Goal: Use online tool/utility: Utilize a website feature to perform a specific function

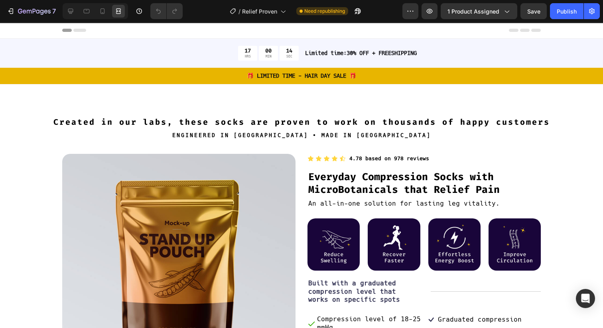
click at [213, 70] on div "🎁 LIMITED TIME - HAIR DAY SALE 🎁 Text Block Row" at bounding box center [301, 76] width 603 height 16
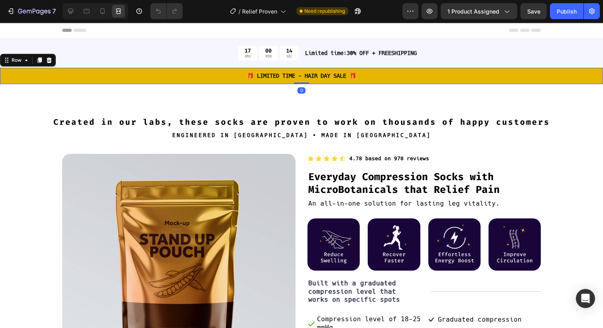
click at [213, 70] on div "🎁 LIMITED TIME - HAIR DAY SALE 🎁 Text Block Row 0" at bounding box center [301, 76] width 603 height 16
click at [205, 69] on div "🎁 LIMITED TIME - HAIR DAY SALE 🎁 Text Block Row 0" at bounding box center [301, 76] width 603 height 16
click at [72, 12] on icon at bounding box center [70, 11] width 5 height 5
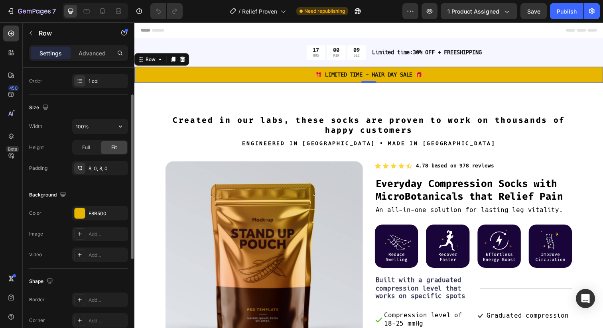
scroll to position [157, 0]
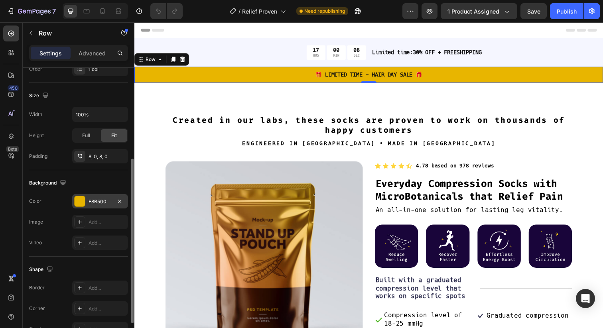
click at [93, 201] on div "E8B500" at bounding box center [100, 201] width 23 height 7
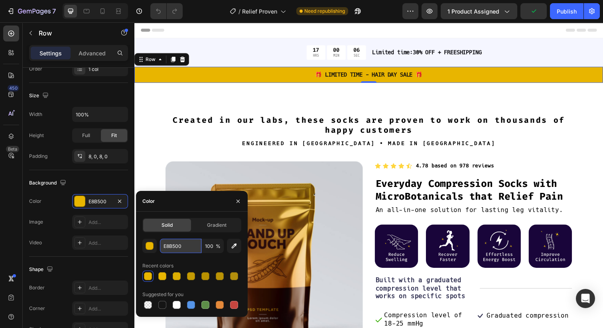
click at [176, 249] on input "E8B500" at bounding box center [181, 246] width 42 height 14
